Goal: Navigation & Orientation: Find specific page/section

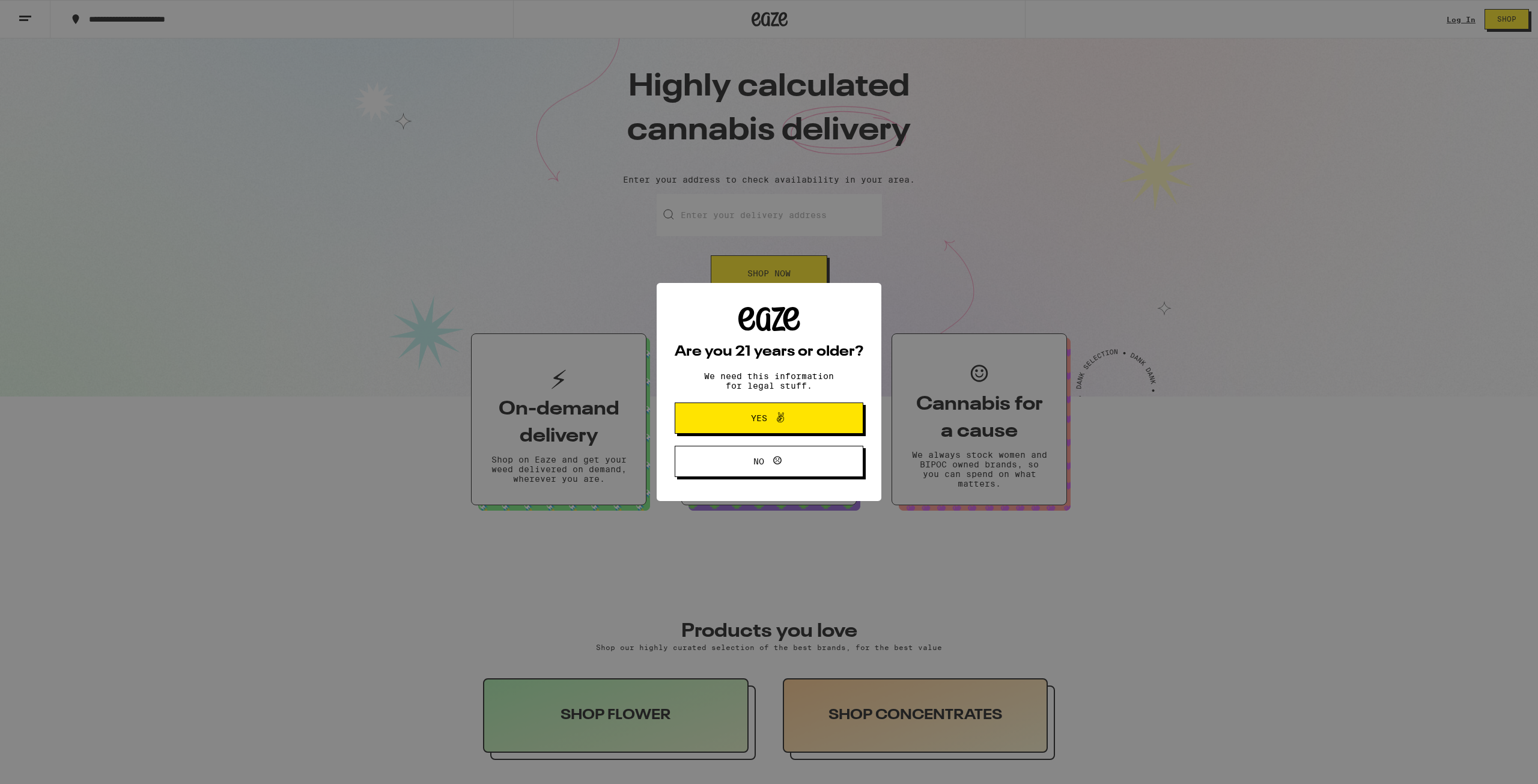
click at [770, 426] on span at bounding box center [777, 418] width 20 height 15
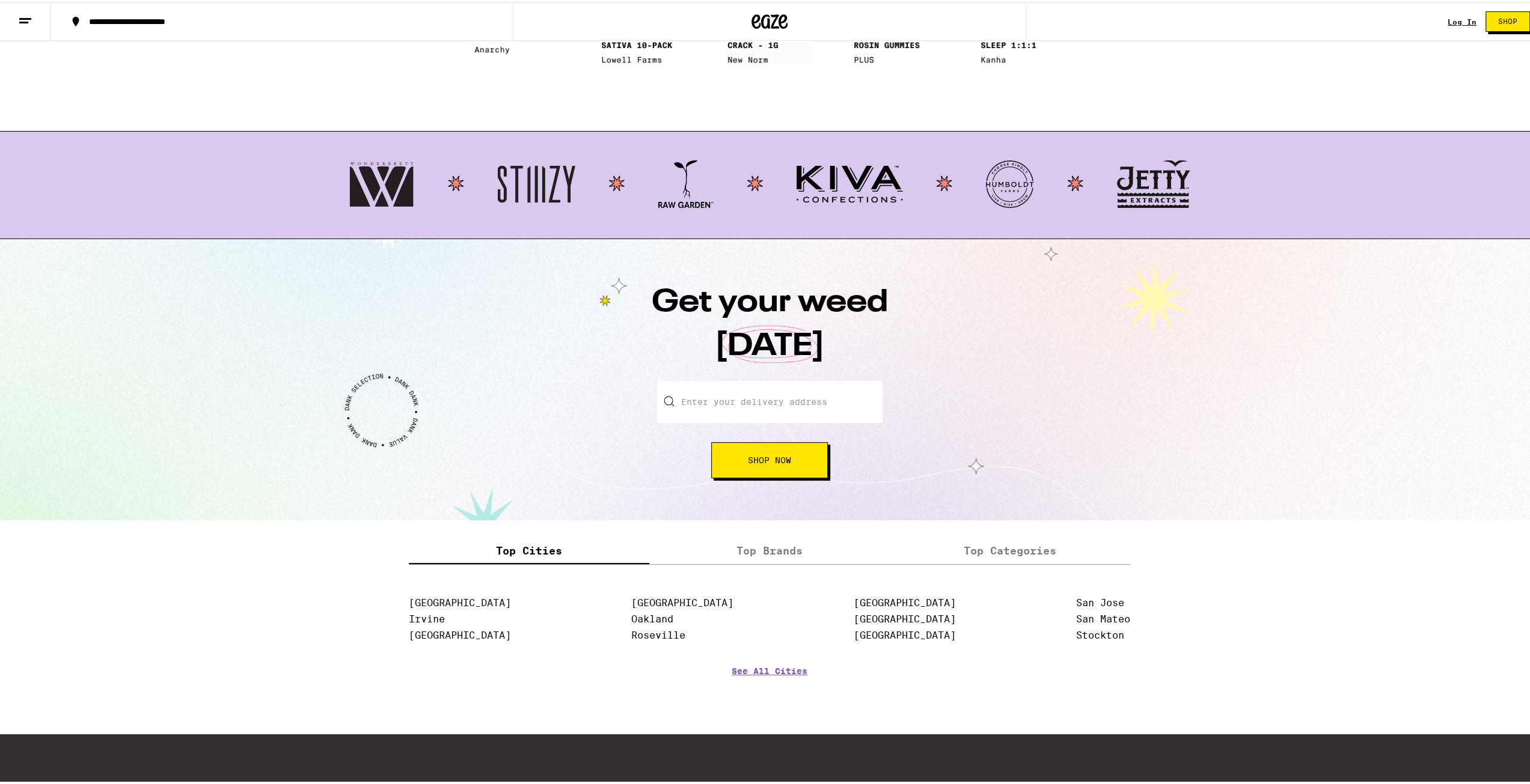
scroll to position [1212, 0]
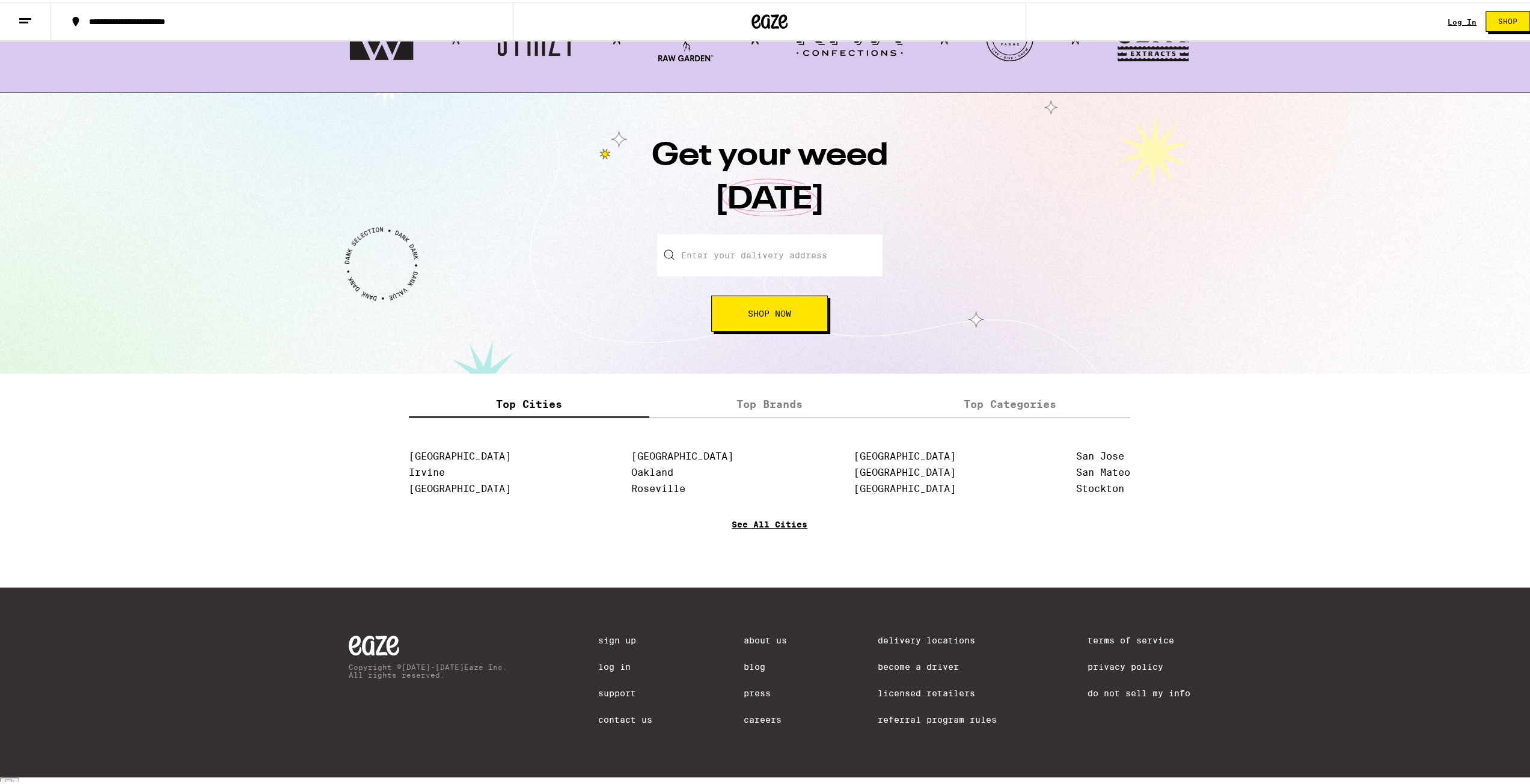
click at [739, 529] on link "See All Cities" at bounding box center [769, 540] width 75 height 45
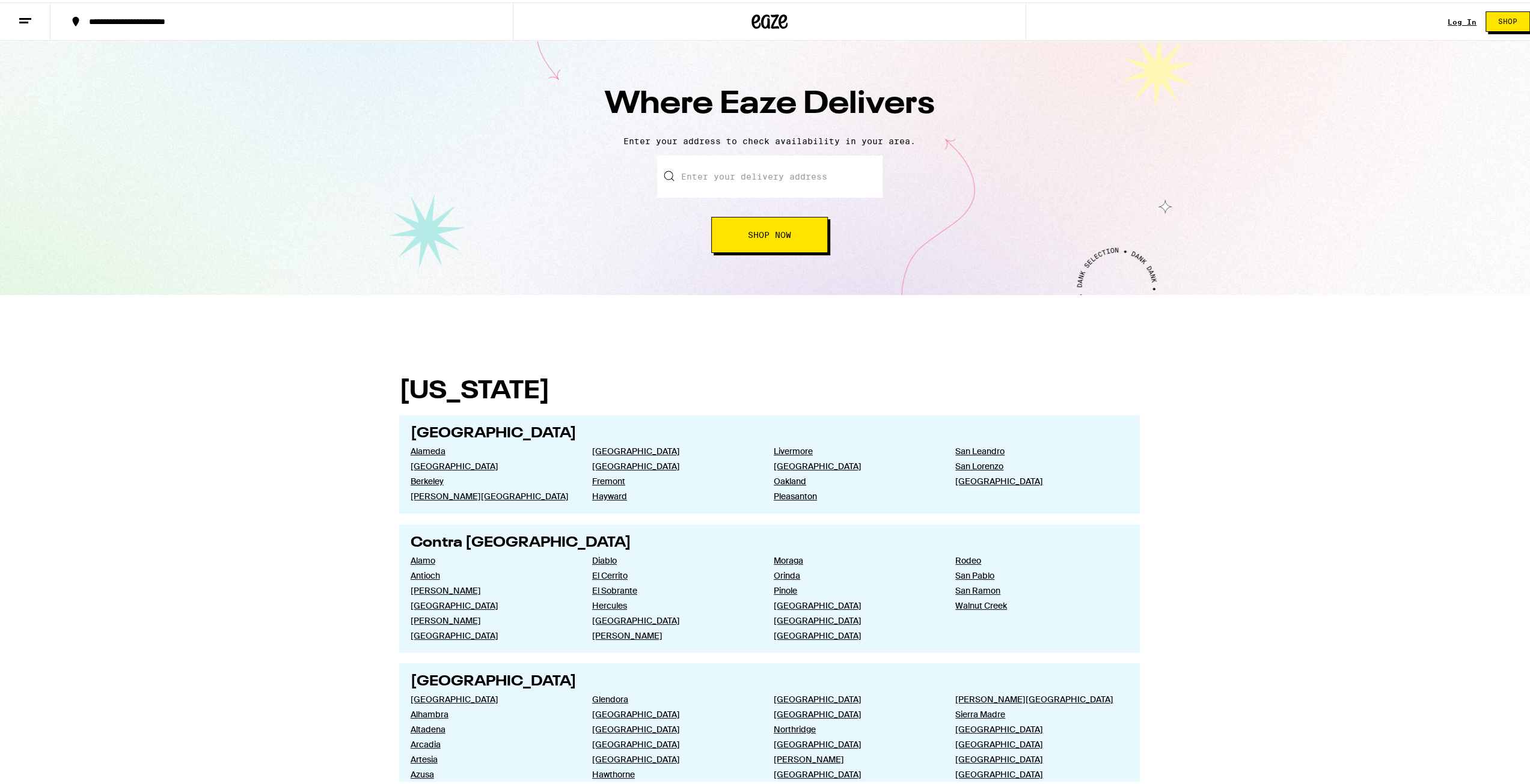
click at [35, 9] on button at bounding box center [25, 20] width 51 height 38
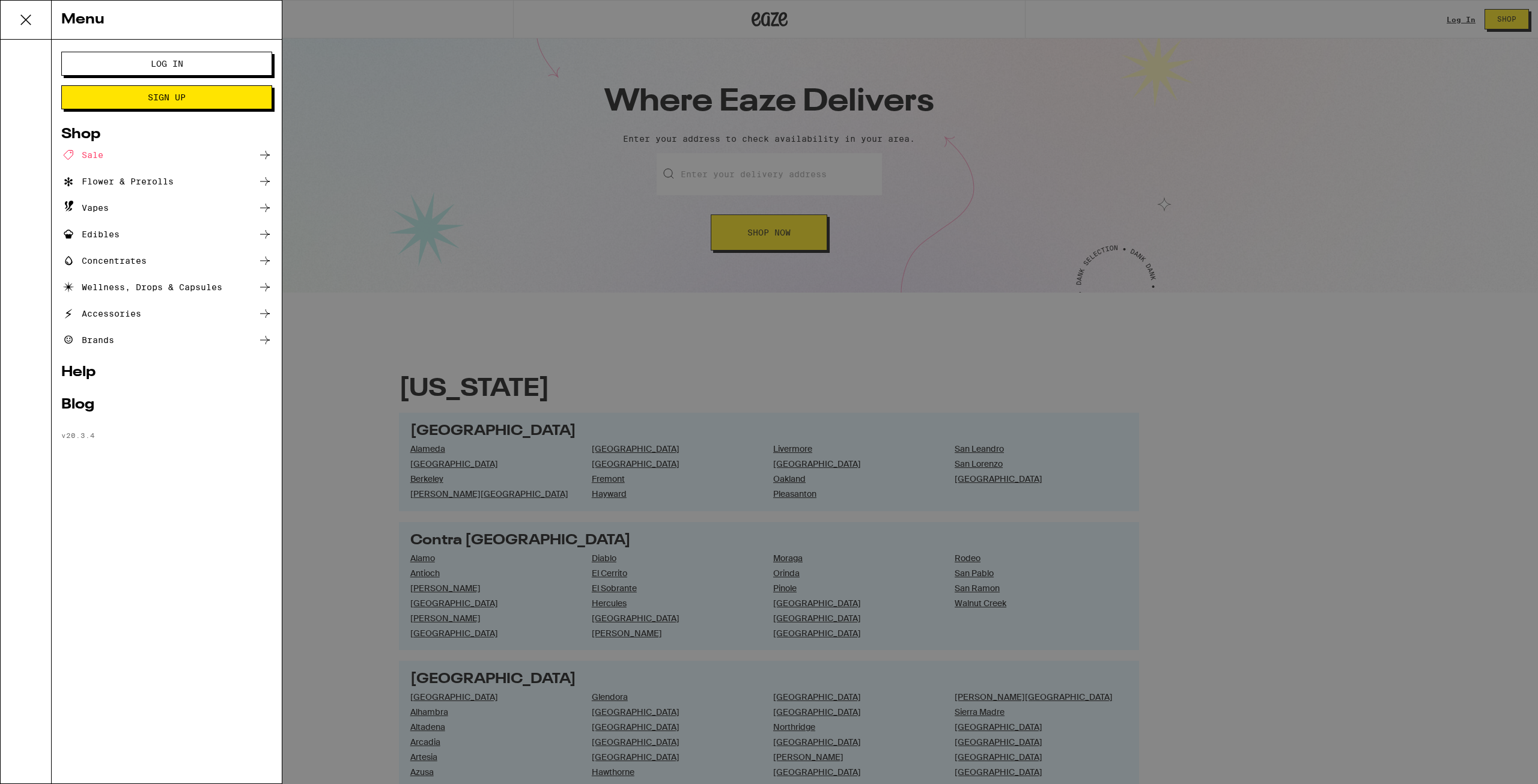
click at [356, 314] on div "Menu Log In Sign Up Shop Sale Flower & Prerolls Vapes Edibles Concentrates Well…" at bounding box center [769, 392] width 1538 height 784
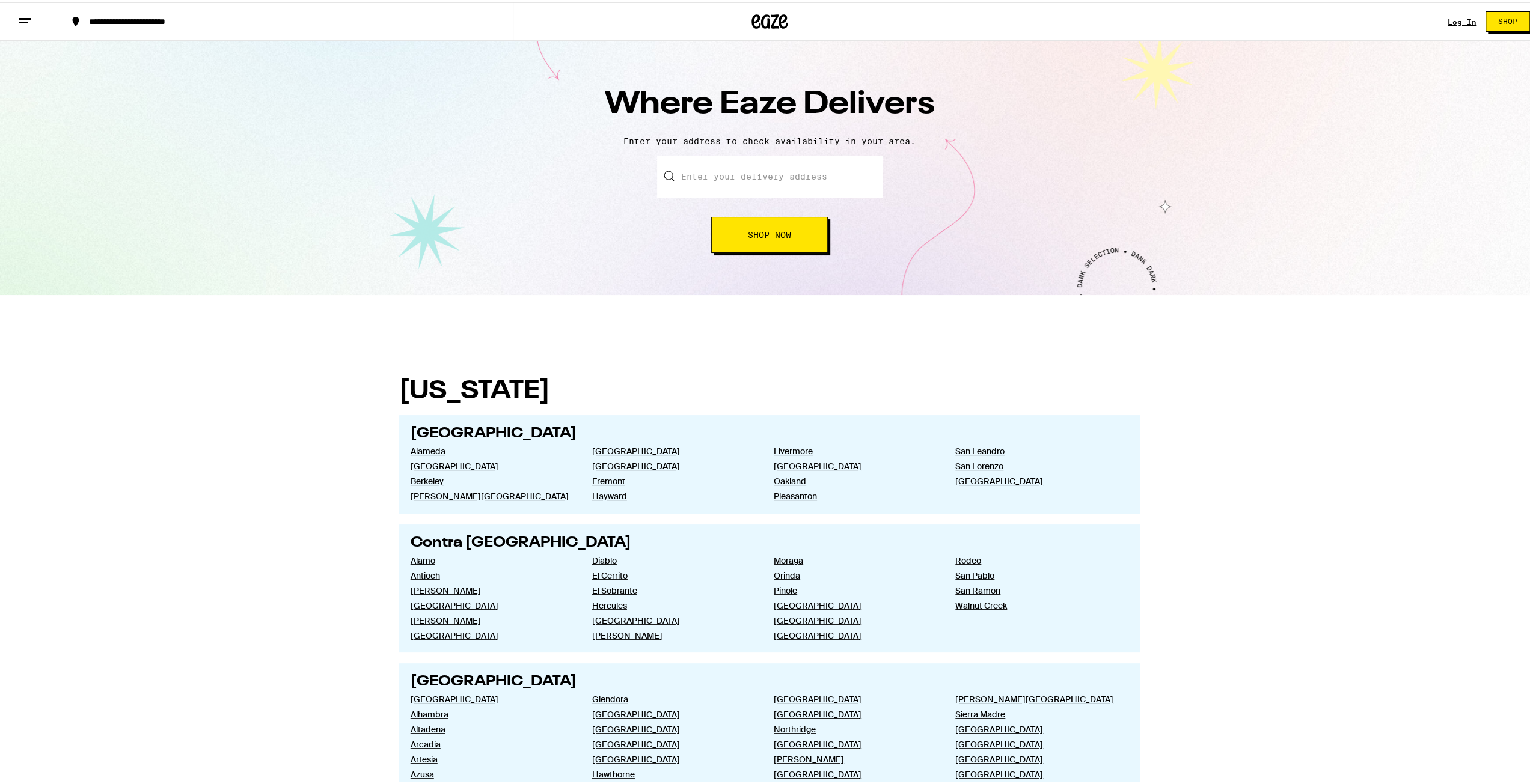
click at [769, 26] on icon at bounding box center [769, 19] width 36 height 22
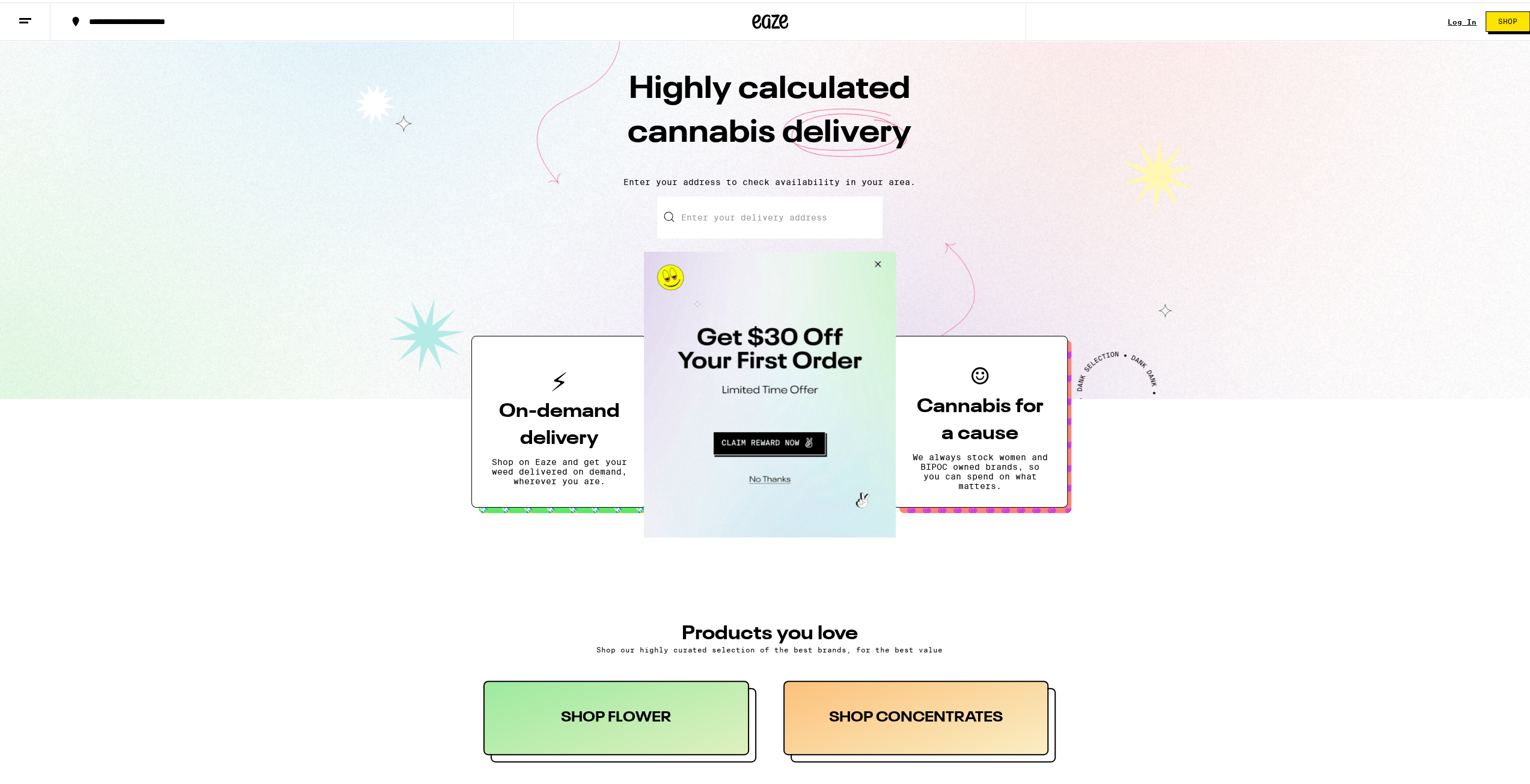
click at [872, 262] on button "Close Modal" at bounding box center [875, 265] width 32 height 29
